Goal: Task Accomplishment & Management: Manage account settings

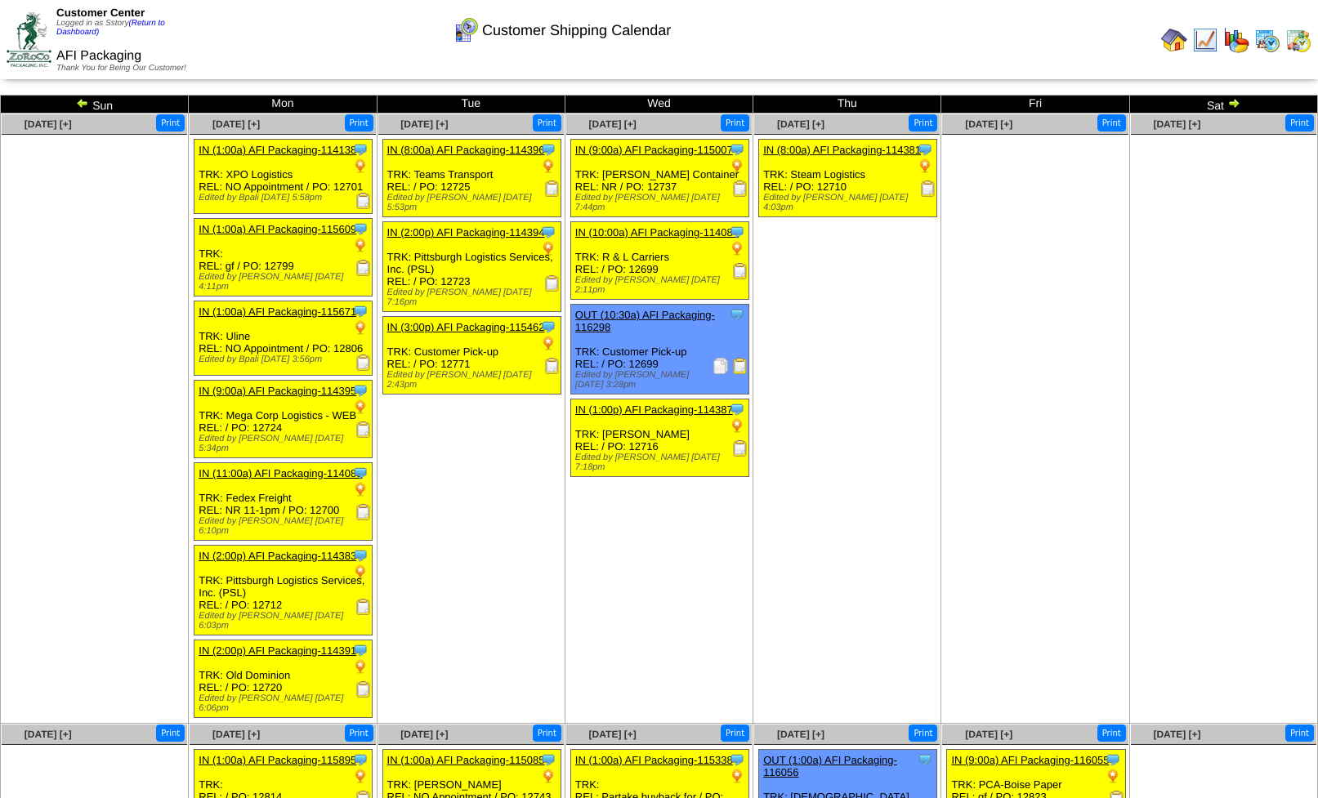
scroll to position [389, 0]
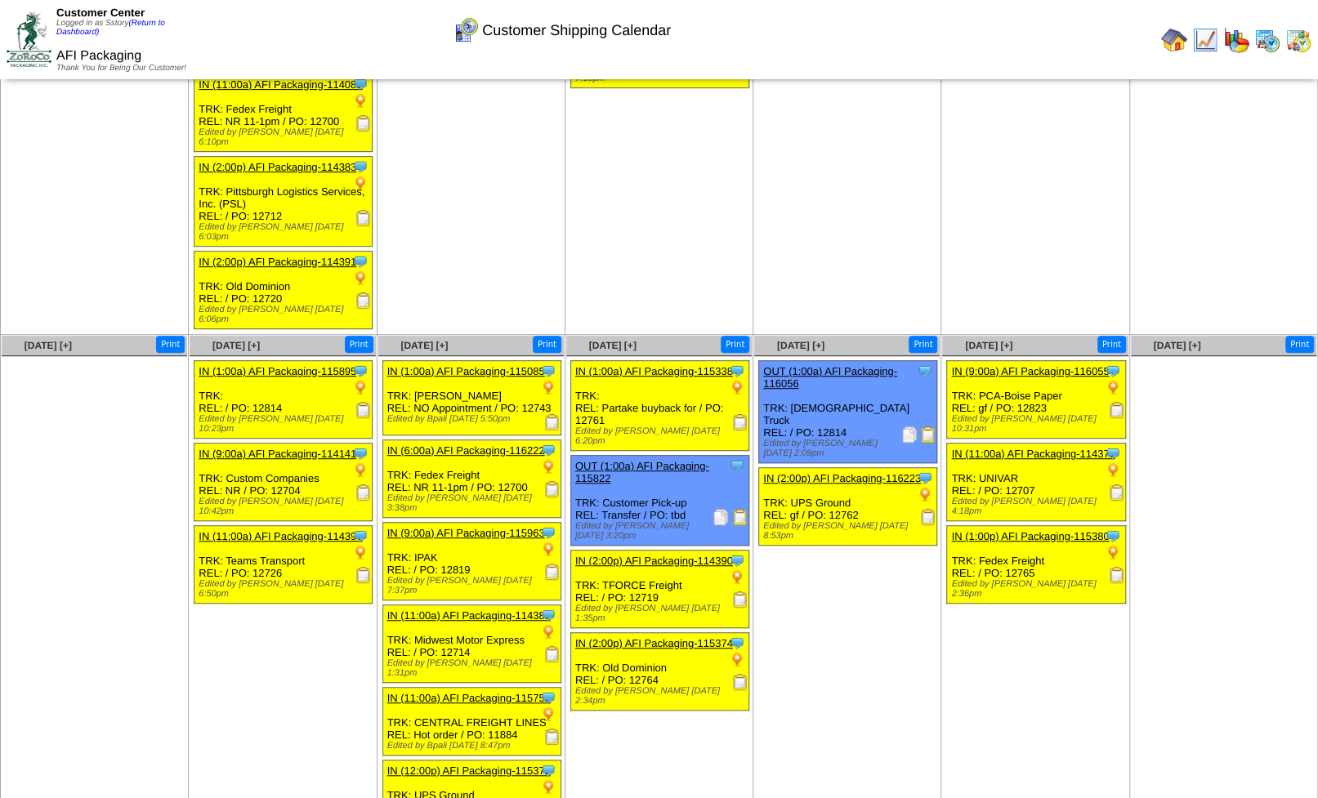
click at [1027, 650] on td "[DATE] [+] Print Clone Item IN (9:00a) AFI Packaging-116055 AFI Packaging Sched…" at bounding box center [1035, 589] width 188 height 509
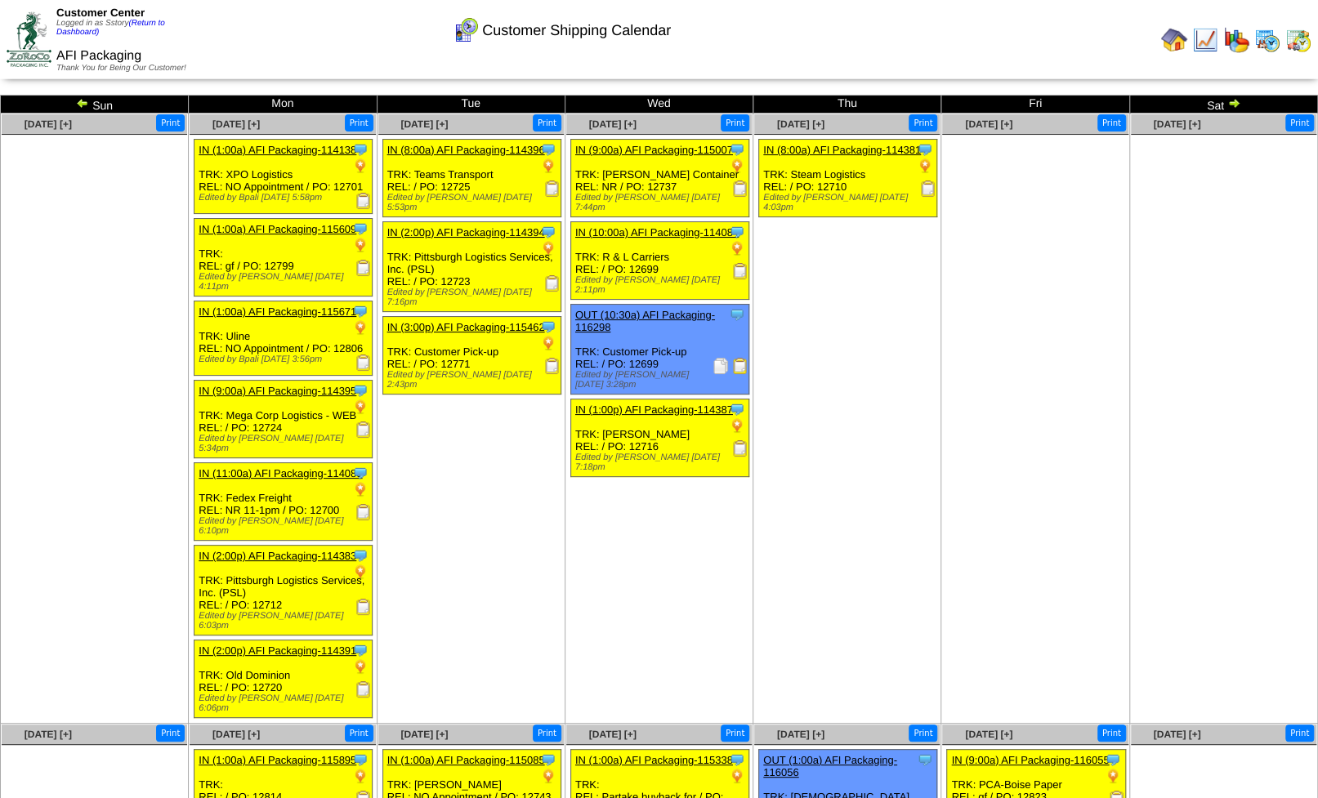
scroll to position [0, 0]
click at [152, 25] on link "(Return to Dashboard)" at bounding box center [110, 28] width 109 height 18
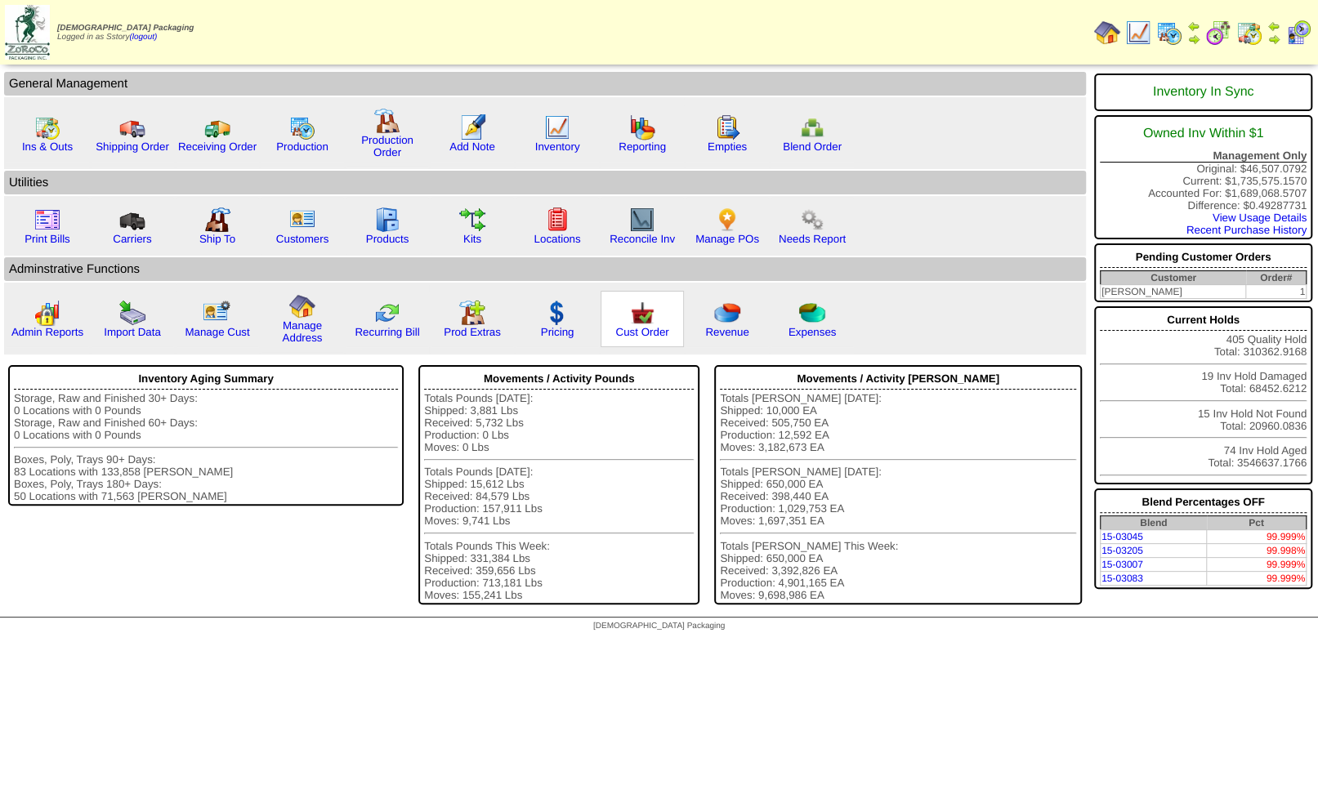
click at [646, 326] on img at bounding box center [642, 313] width 26 height 26
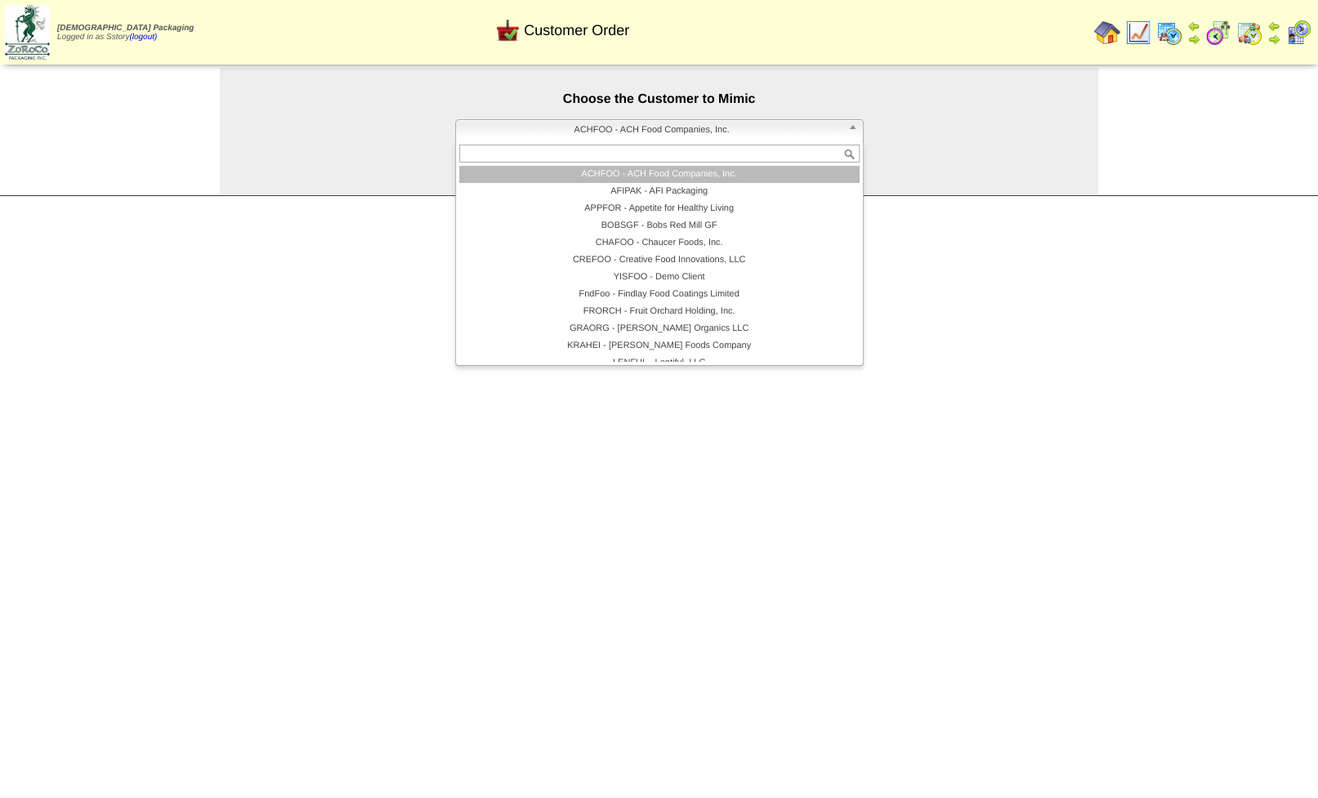
click at [609, 133] on span "ACHFOO - ACH Food Companies, Inc." at bounding box center [652, 130] width 379 height 20
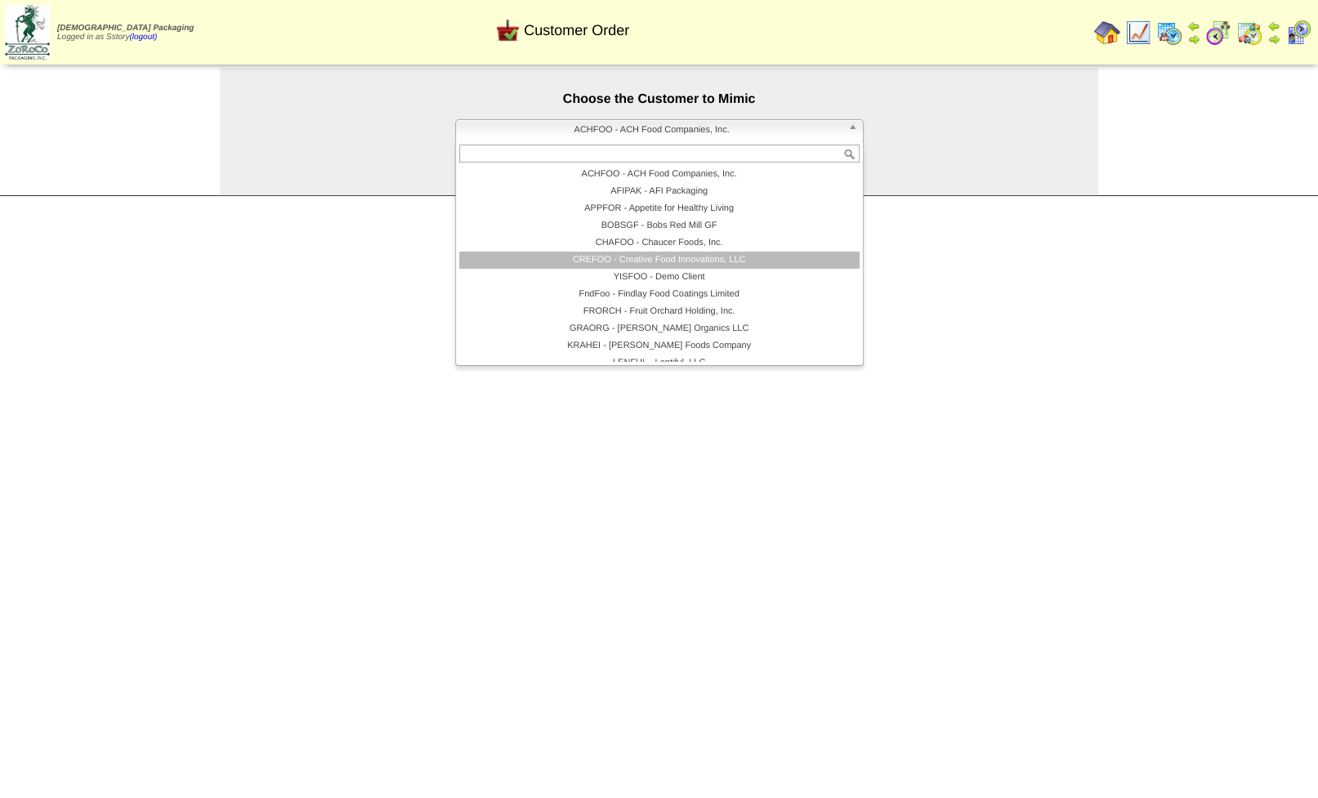
click at [663, 267] on li "CREFOO - Creative Food Innovations, LLC" at bounding box center [659, 260] width 400 height 17
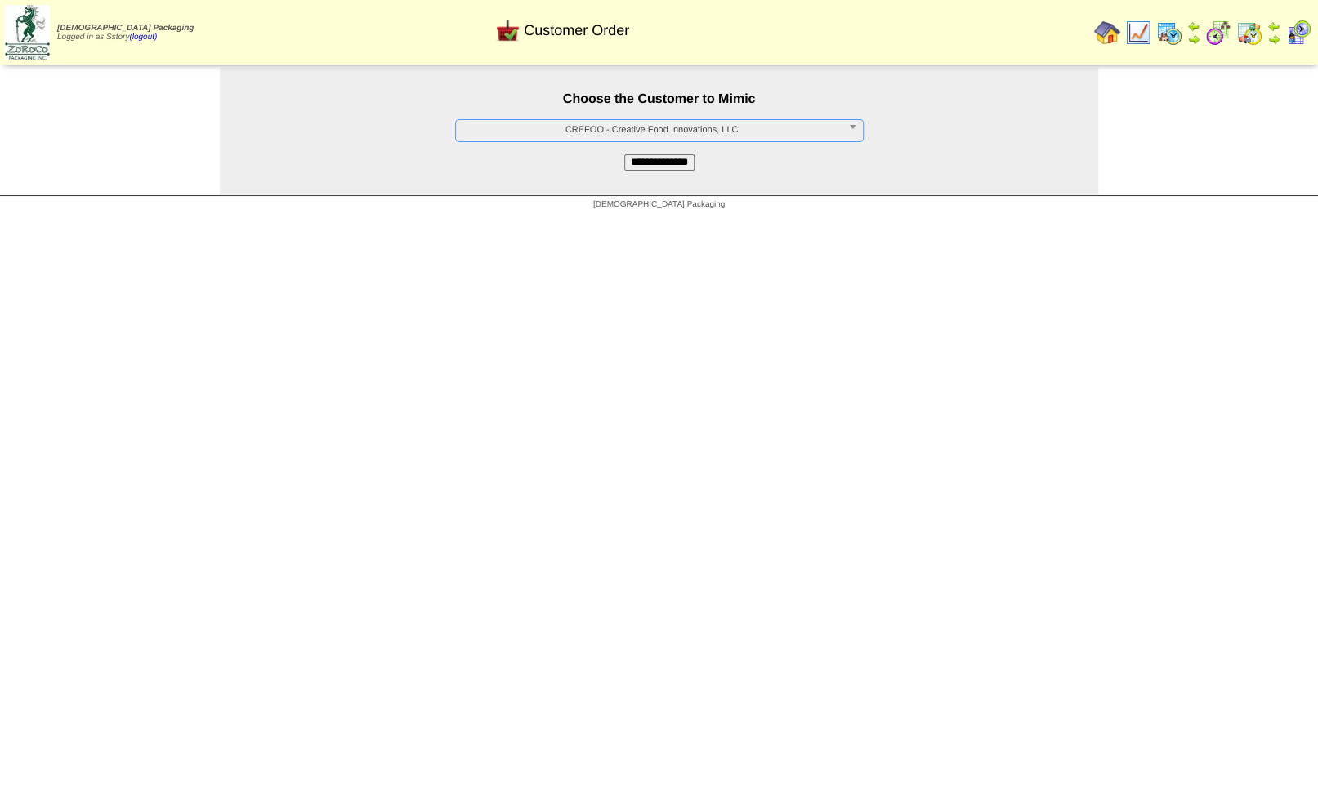
click at [656, 164] on input "**********" at bounding box center [659, 162] width 70 height 16
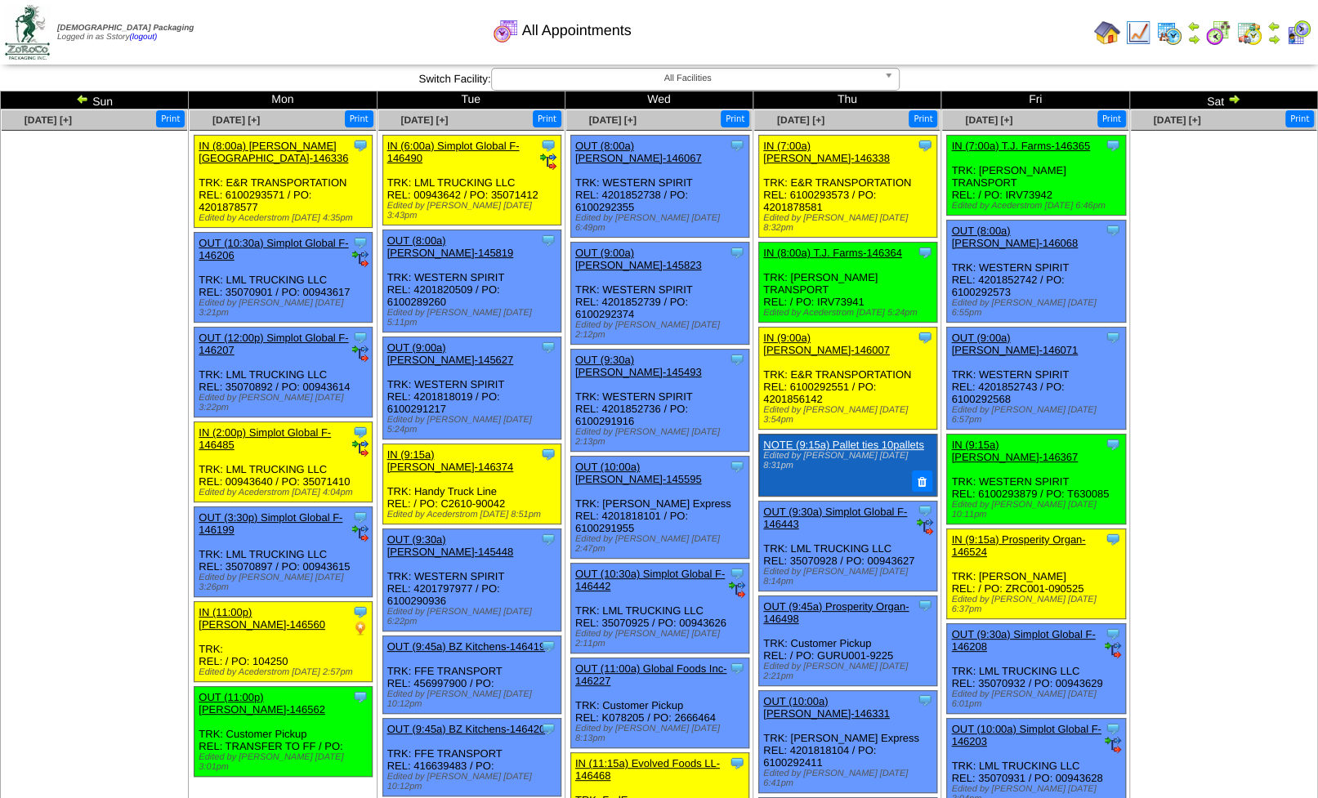
click at [1106, 29] on img at bounding box center [1107, 33] width 26 height 26
